Goal: Find specific page/section: Find specific page/section

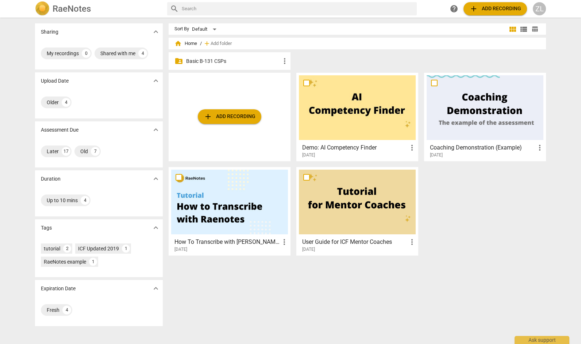
click at [231, 57] on div "folder_shared Basic B-131 CSPs more_vert" at bounding box center [230, 61] width 122 height 18
click at [223, 61] on p "Basic B-131 CSPs" at bounding box center [233, 61] width 94 height 8
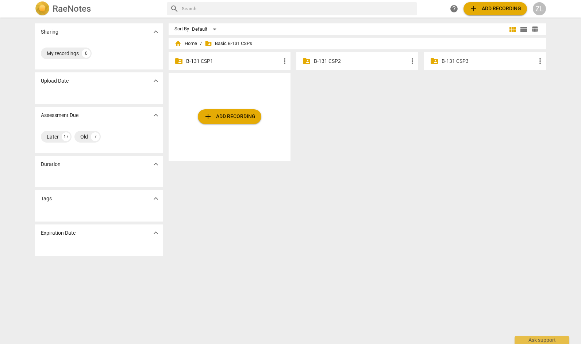
click at [314, 58] on p "B-131 CSP2" at bounding box center [361, 61] width 94 height 8
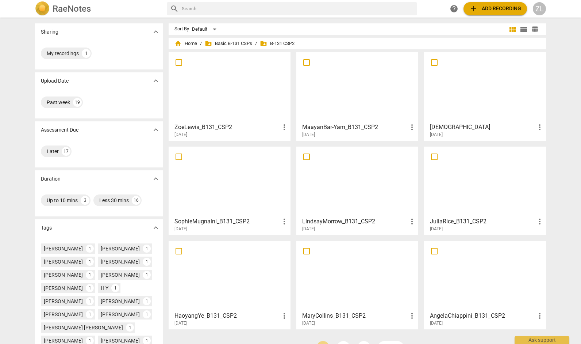
click at [257, 104] on div at bounding box center [229, 87] width 117 height 65
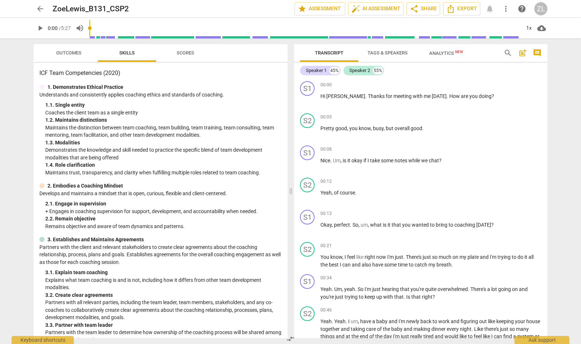
click at [522, 54] on span "post_add" at bounding box center [522, 53] width 9 height 9
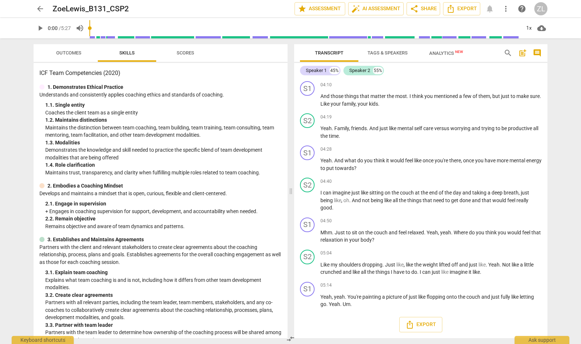
scroll to position [648, 0]
